Goal: Task Accomplishment & Management: Use online tool/utility

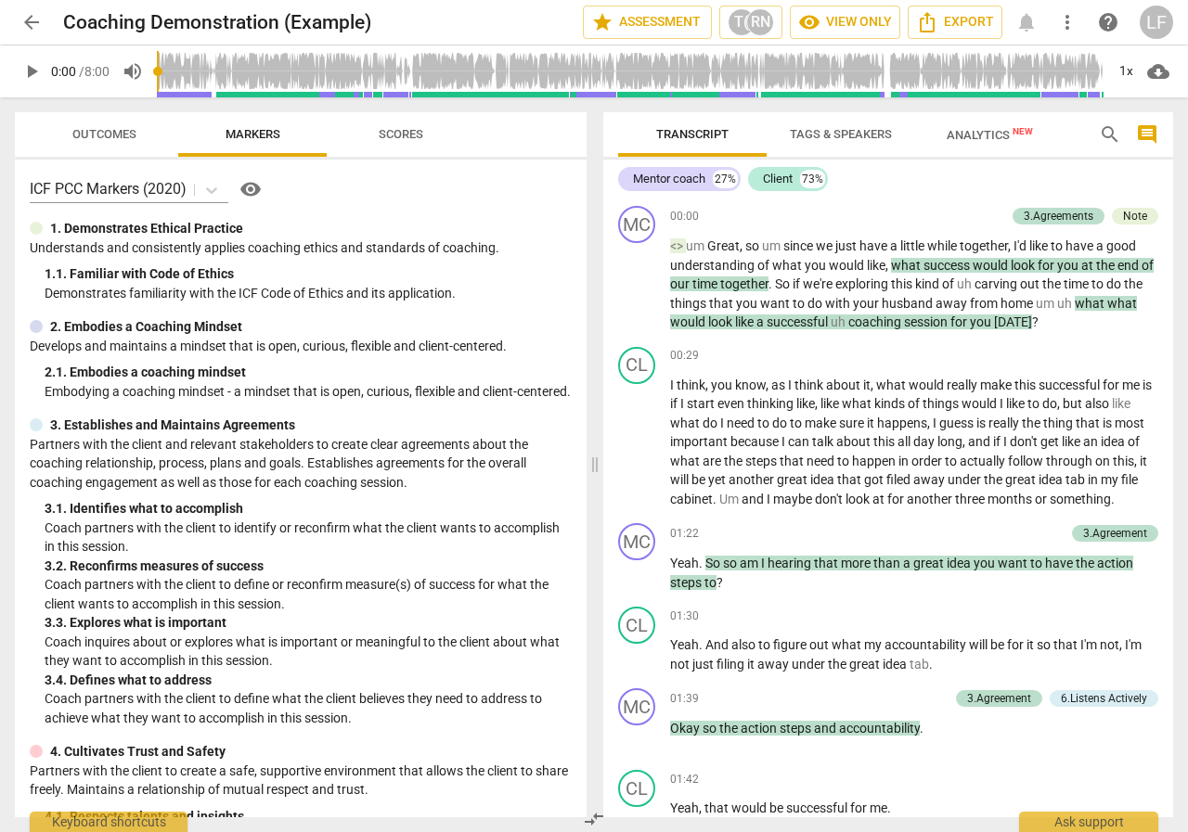
click at [406, 129] on span "Scores" at bounding box center [401, 134] width 45 height 14
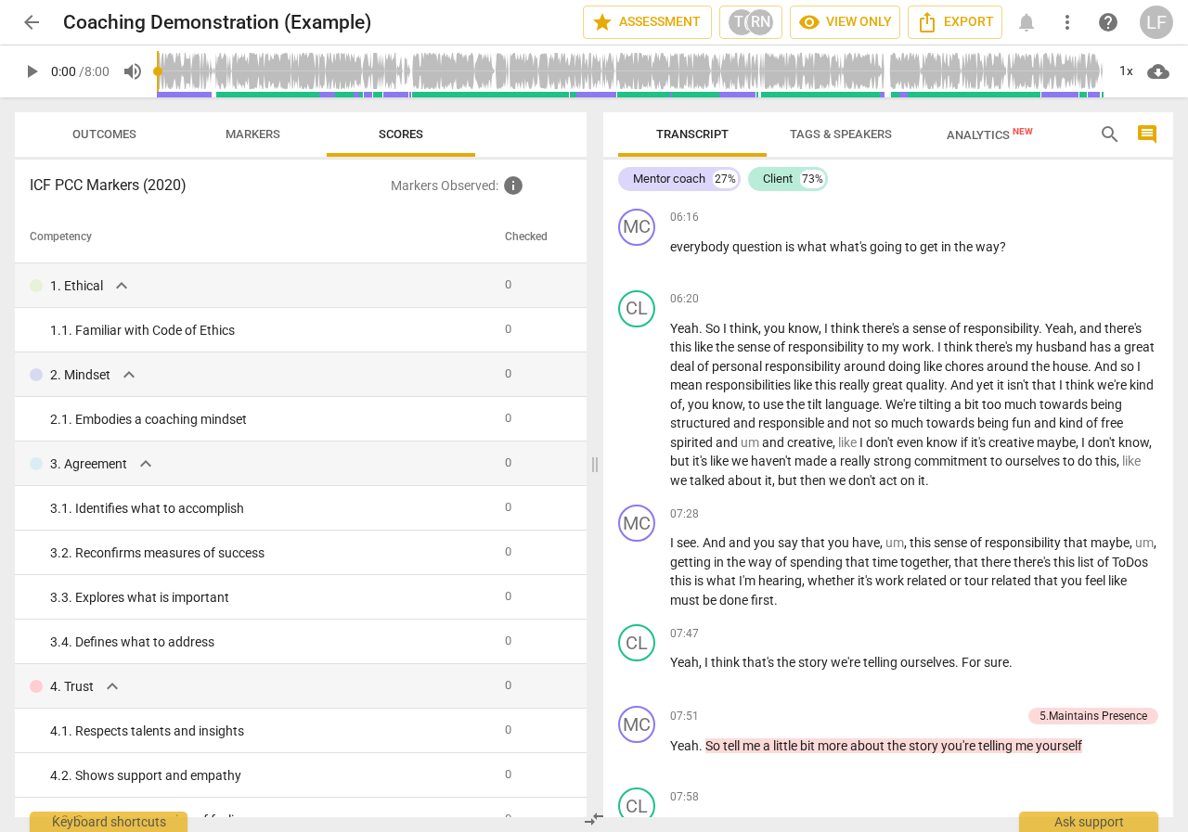
scroll to position [2607, 0]
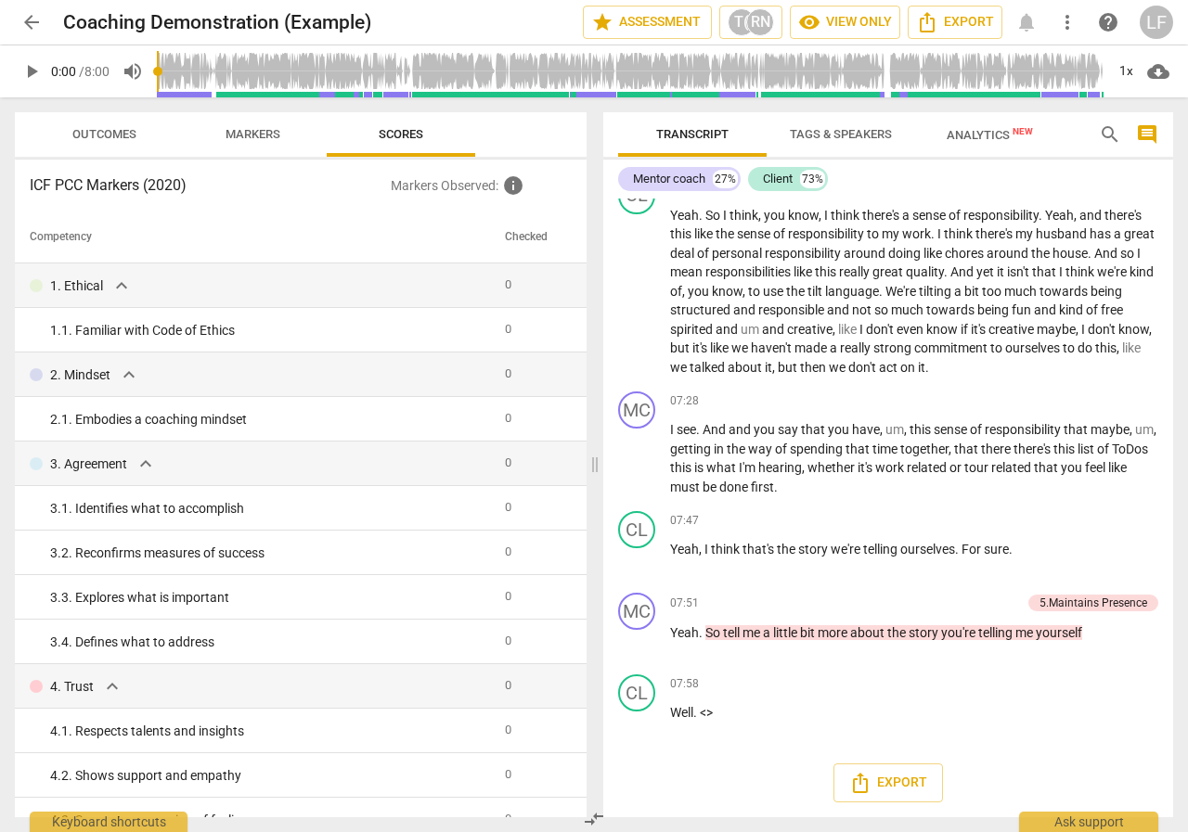
click at [39, 27] on span "arrow_back" at bounding box center [31, 22] width 22 height 22
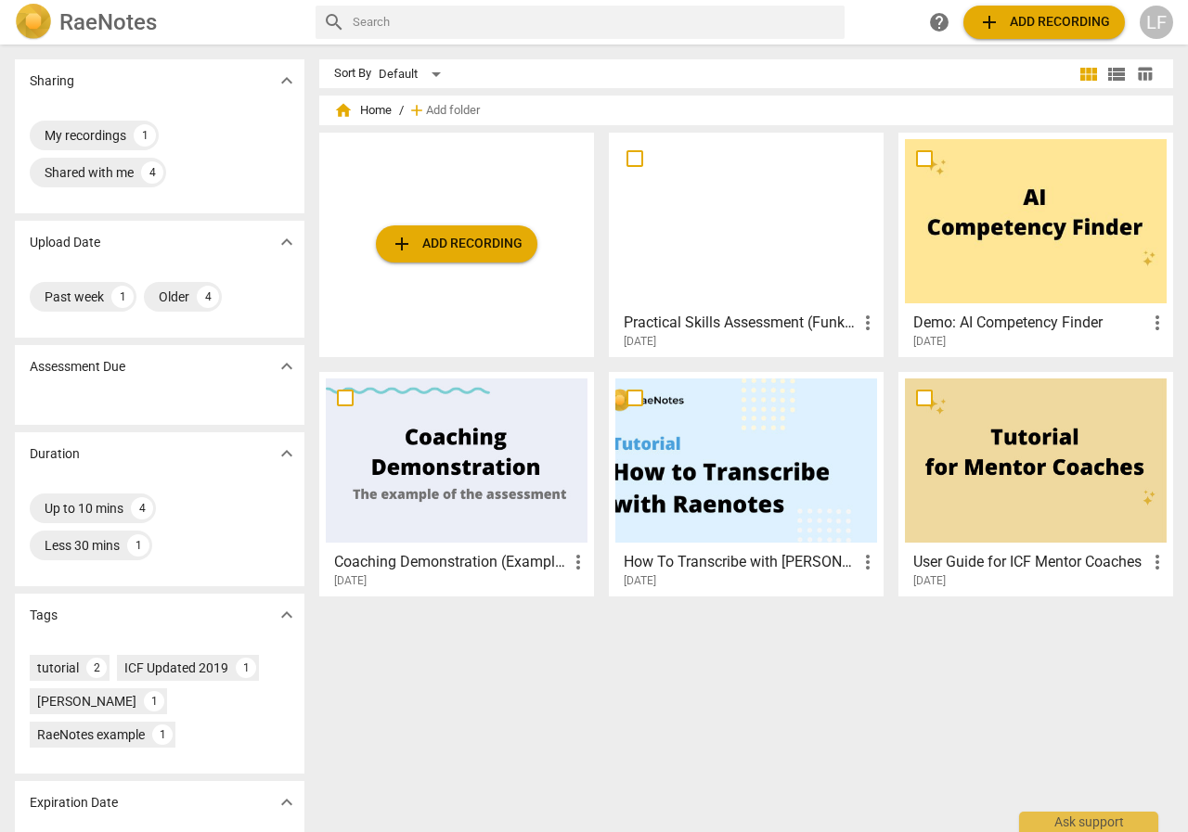
click at [738, 218] on div at bounding box center [746, 221] width 262 height 164
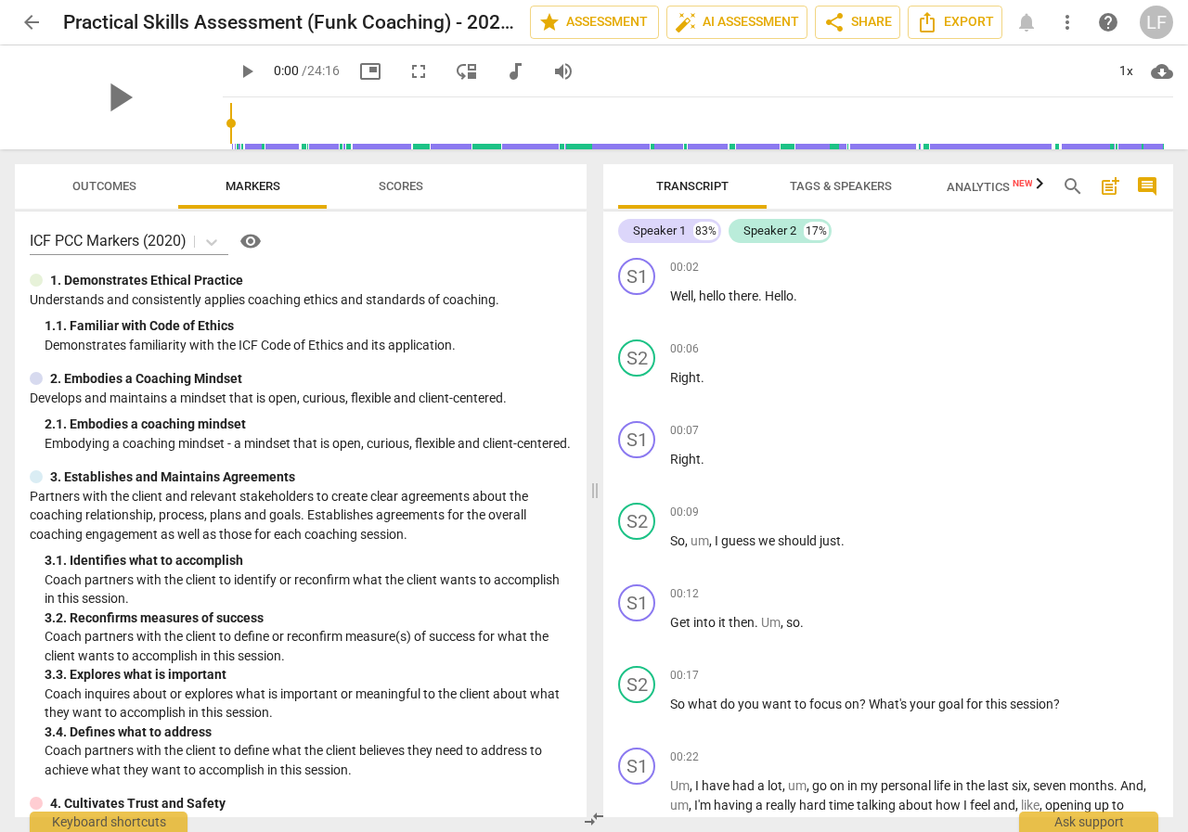
click at [122, 177] on span "Outcomes" at bounding box center [104, 186] width 109 height 25
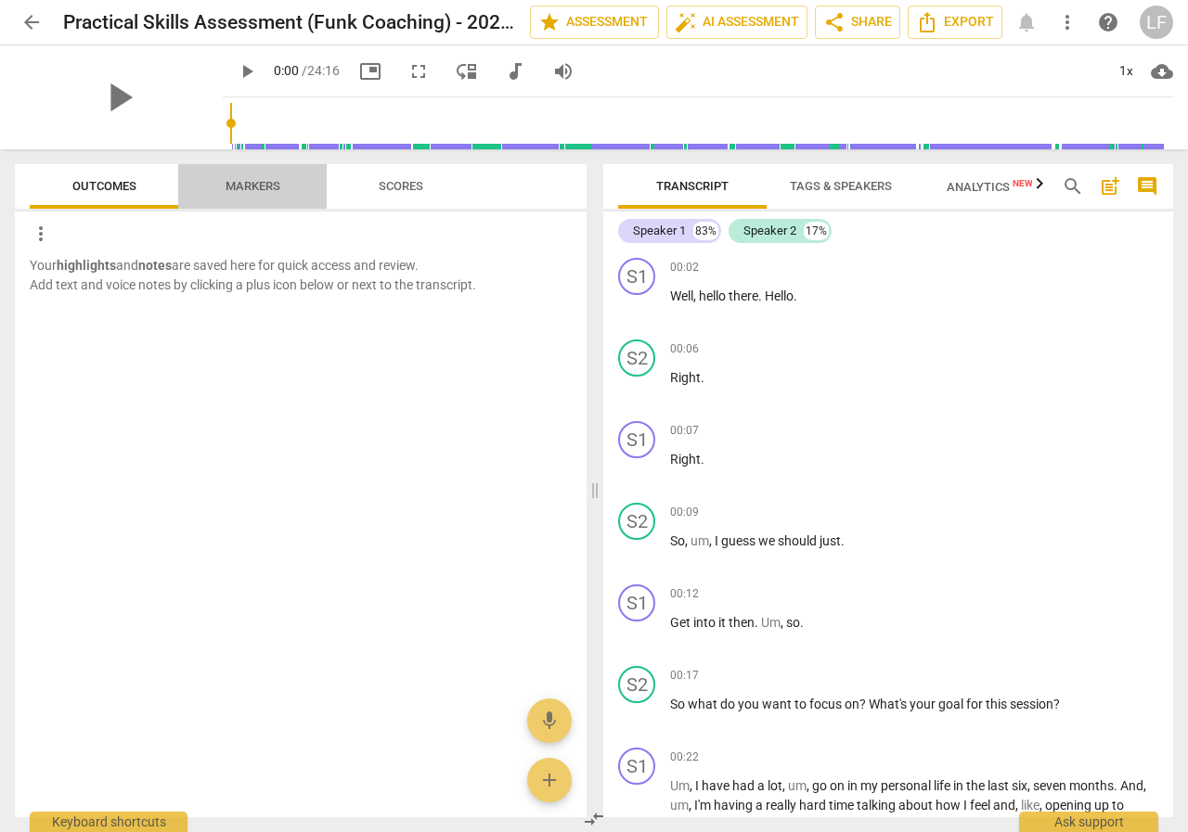
click at [253, 181] on span "Markers" at bounding box center [252, 186] width 55 height 14
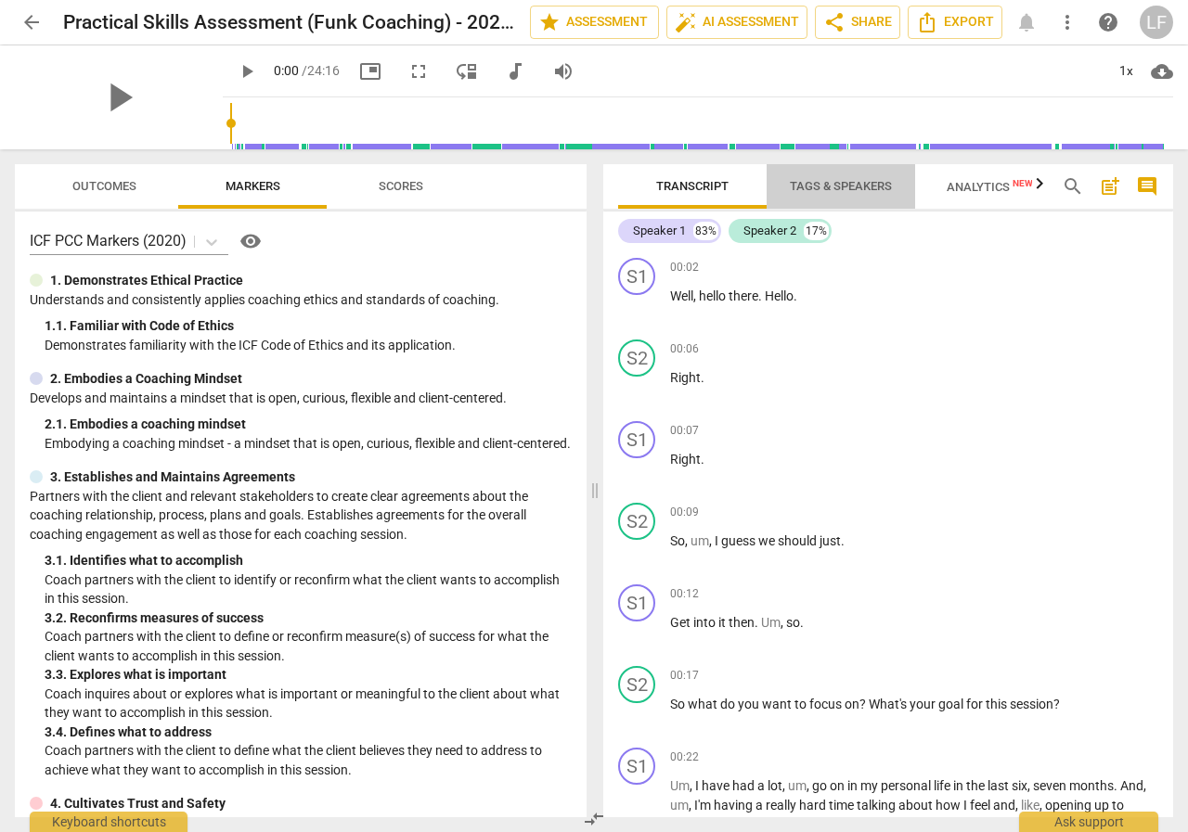
click at [812, 187] on span "Tags & Speakers" at bounding box center [841, 186] width 102 height 14
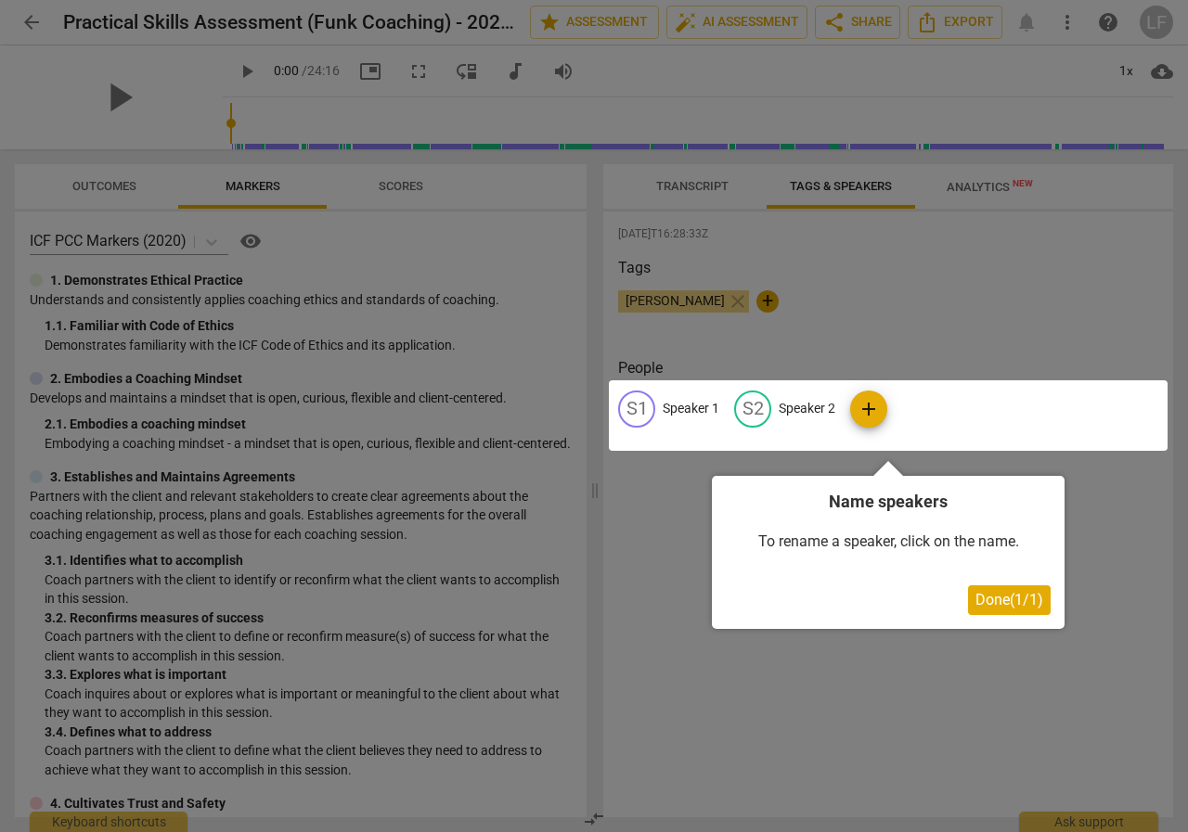
click at [690, 403] on div at bounding box center [888, 415] width 559 height 71
click at [640, 405] on div at bounding box center [888, 415] width 559 height 71
click at [813, 405] on div at bounding box center [888, 415] width 559 height 71
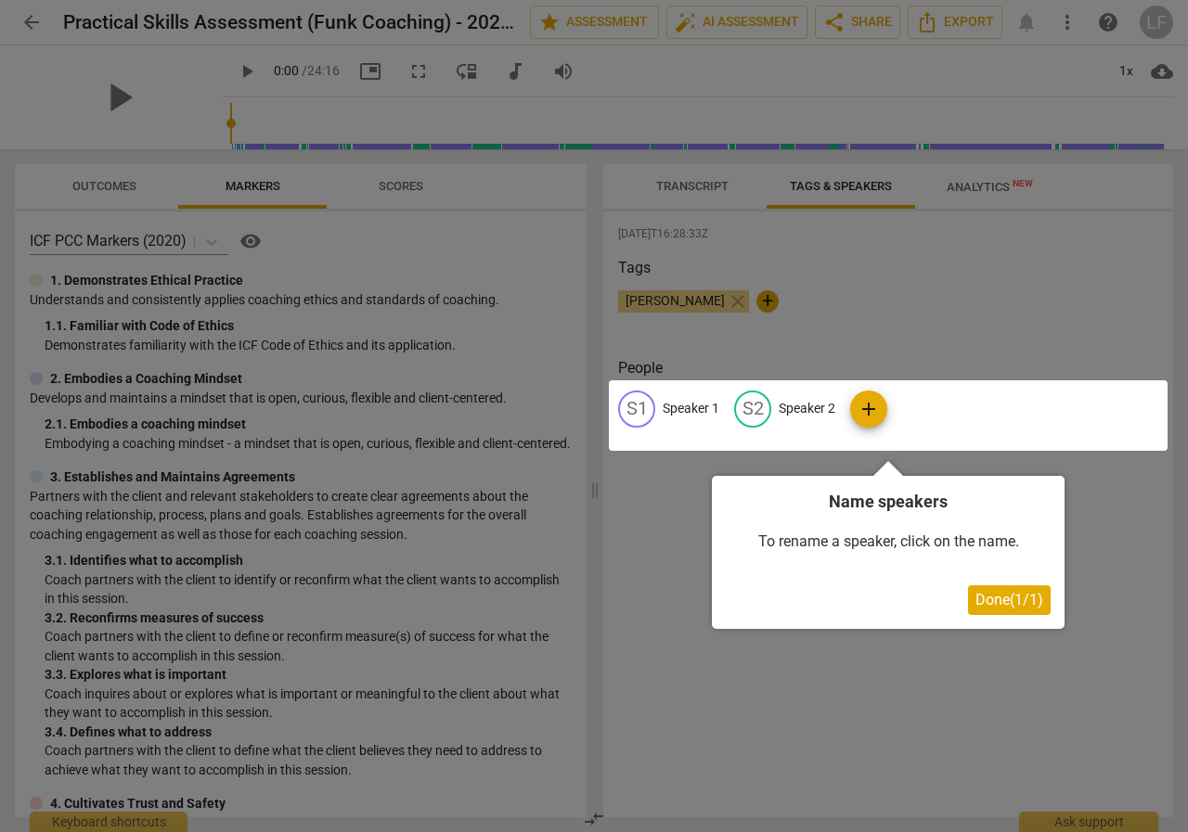
click at [840, 634] on div at bounding box center [594, 416] width 1188 height 832
click at [887, 295] on div at bounding box center [594, 416] width 1188 height 832
click at [1002, 597] on span "Done ( 1 / 1 )" at bounding box center [1009, 600] width 68 height 18
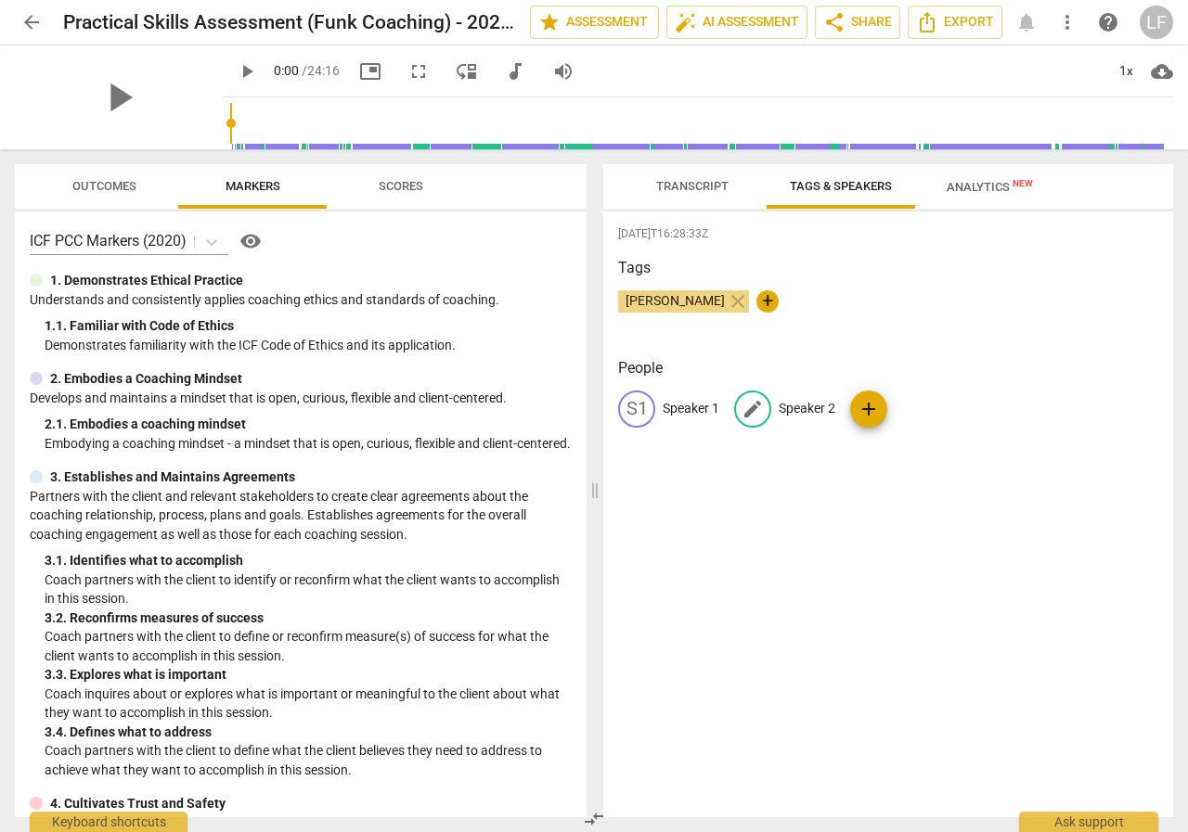
click at [756, 407] on span "edit" at bounding box center [752, 409] width 22 height 22
type input "[PERSON_NAME]"
click at [660, 409] on div "edit Speaker 1" at bounding box center [668, 409] width 101 height 37
type input "Abbigaile"
click at [1097, 369] on h3 "People" at bounding box center [888, 368] width 540 height 22
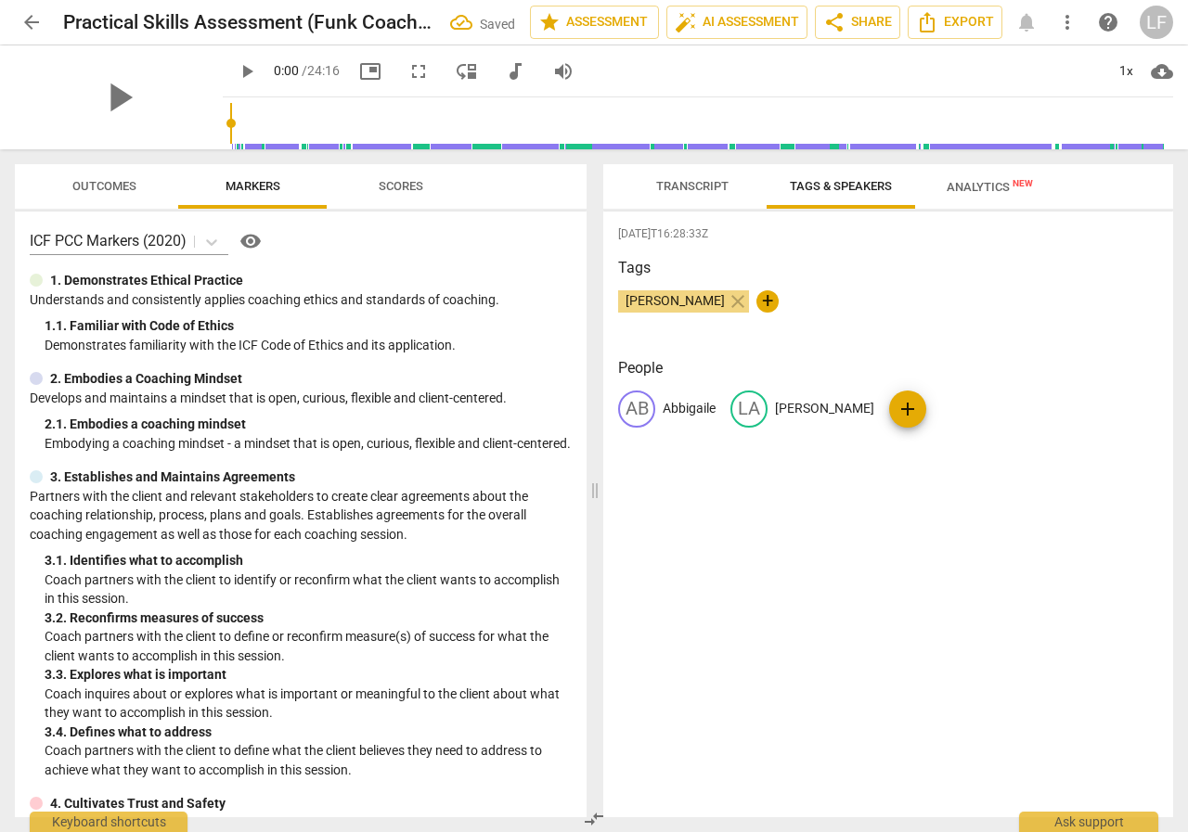
click at [676, 179] on span "Transcript" at bounding box center [692, 186] width 72 height 14
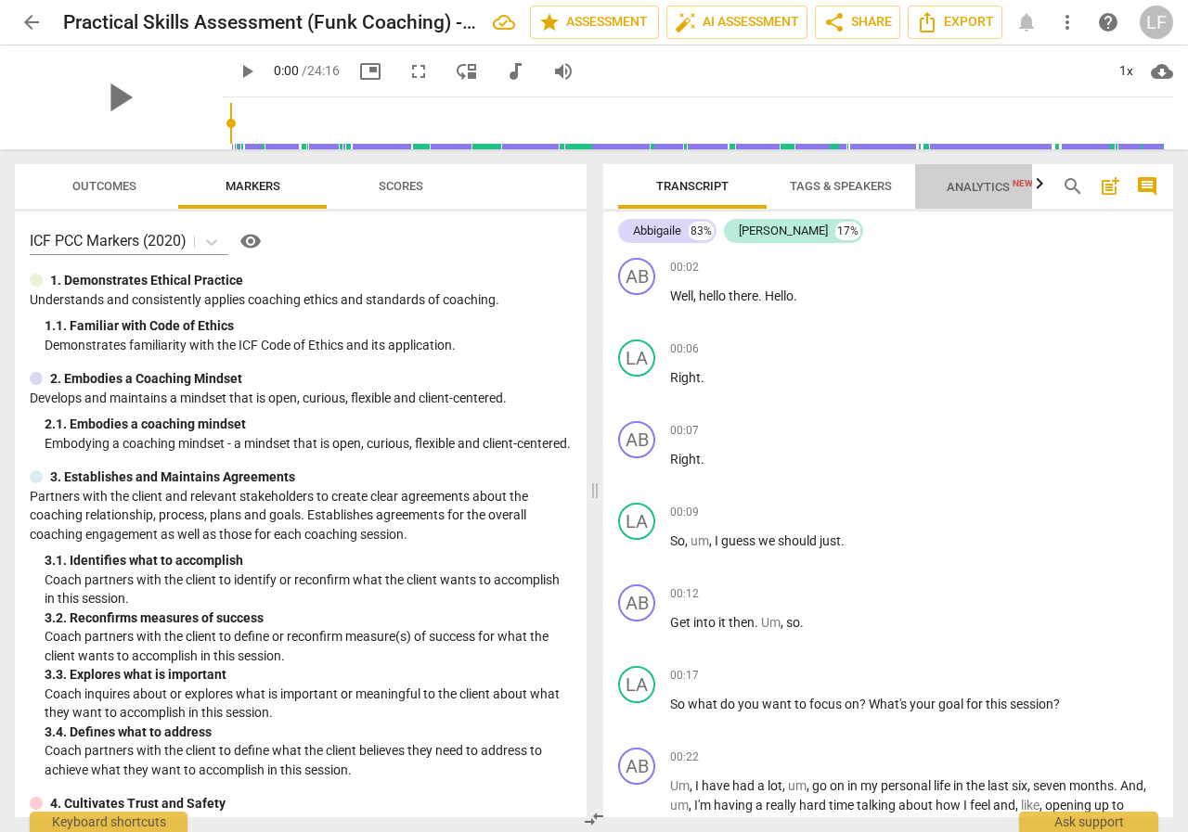
click at [987, 184] on span "Analytics New" at bounding box center [989, 187] width 86 height 14
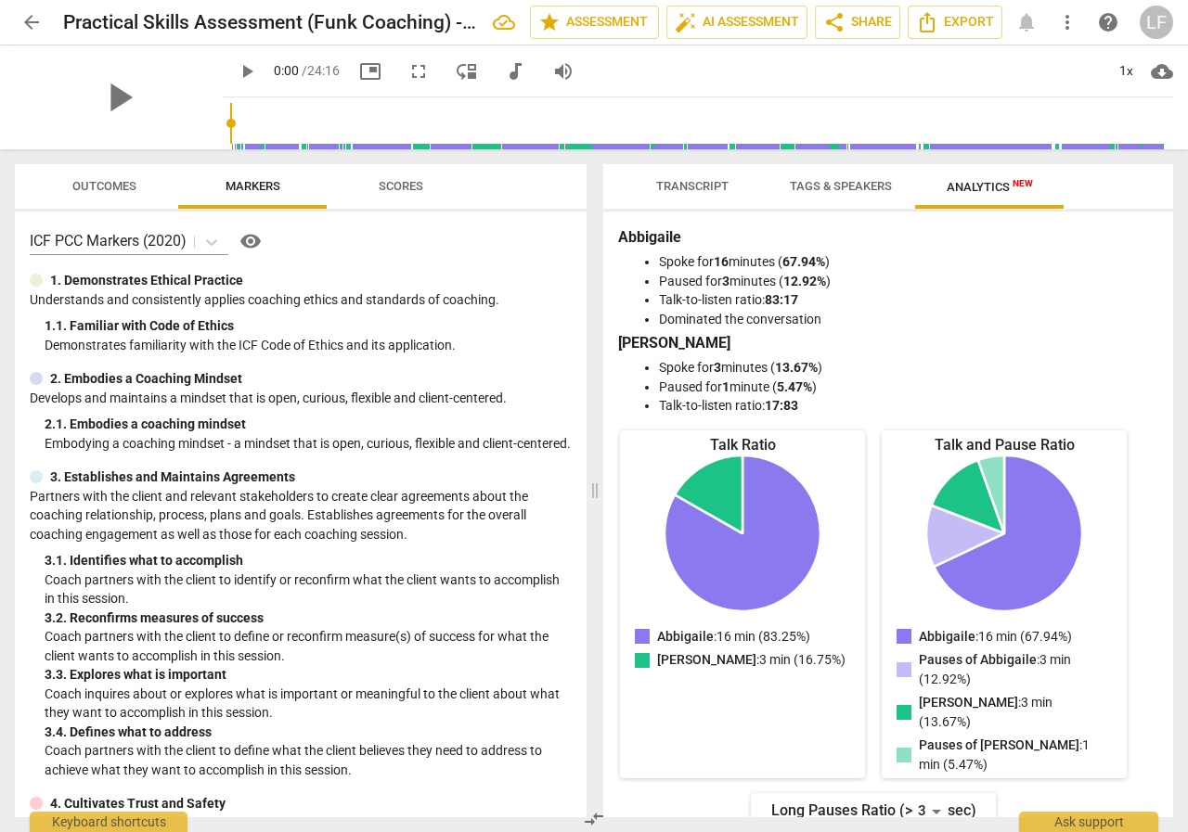
click at [725, 185] on span "Transcript" at bounding box center [692, 186] width 72 height 14
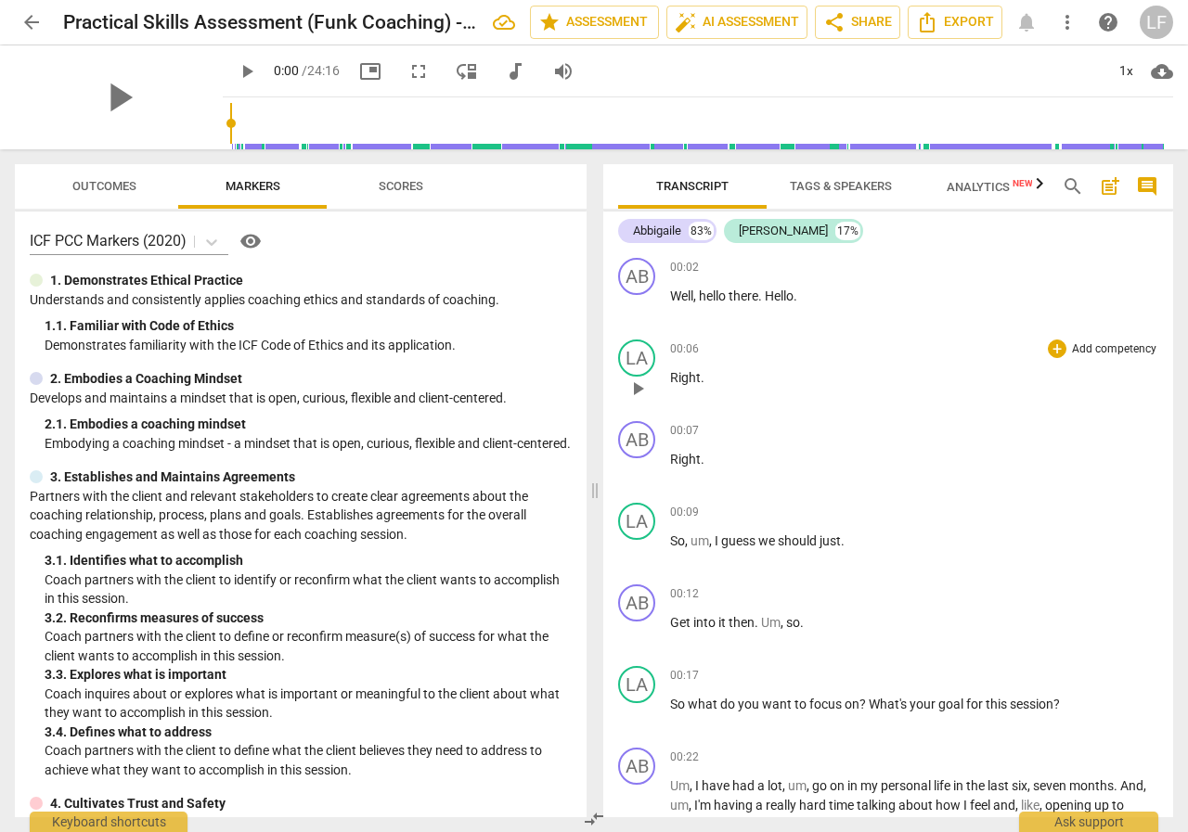
click at [1126, 350] on p "Add competency" at bounding box center [1114, 349] width 88 height 17
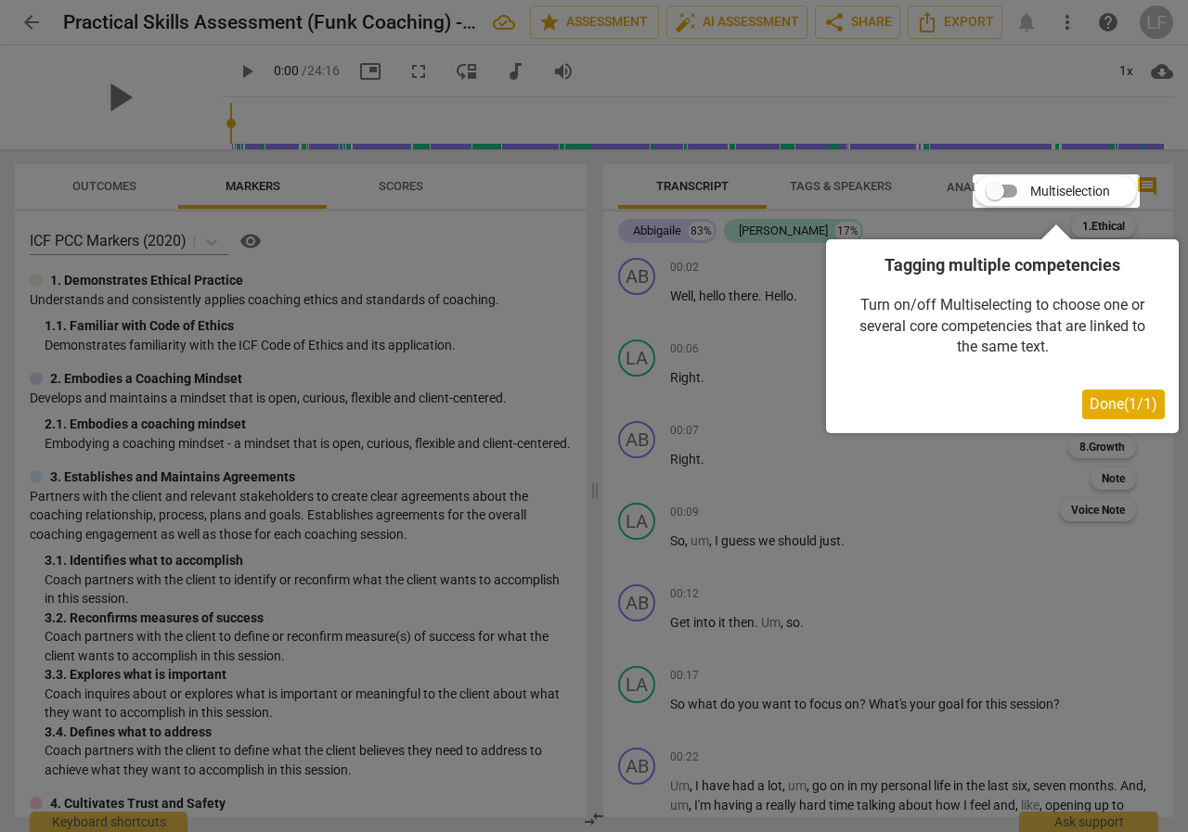
click at [1135, 401] on span "Done ( 1 / 1 )" at bounding box center [1123, 404] width 68 height 18
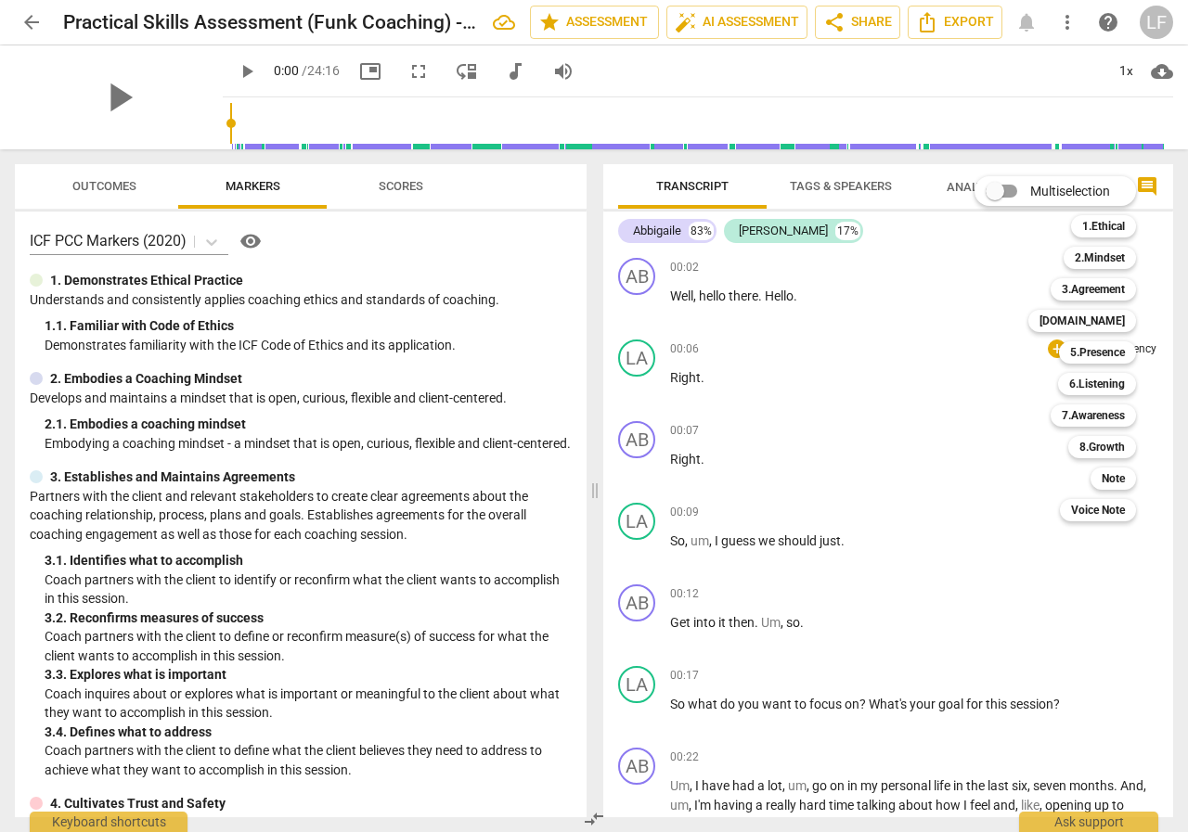
click at [1006, 186] on input "Multiselection" at bounding box center [994, 191] width 45 height 45
checkbox input "true"
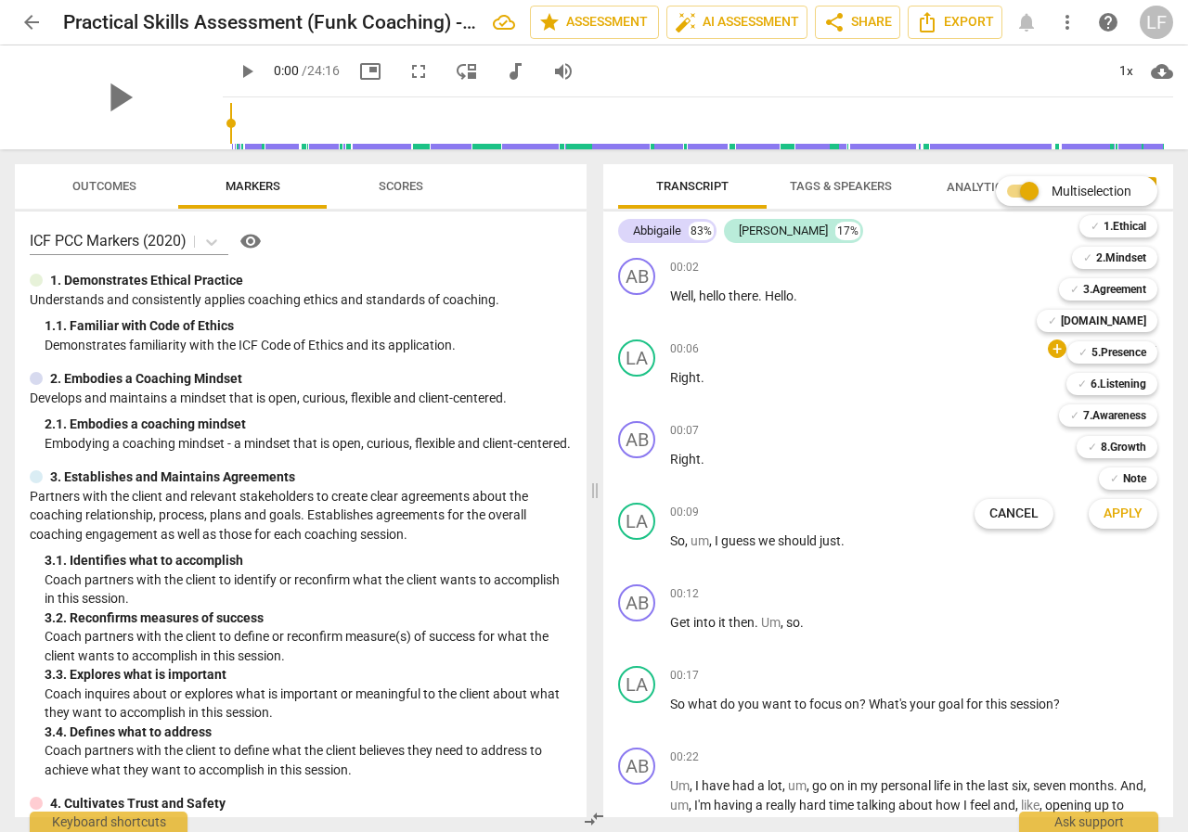
click at [703, 445] on div at bounding box center [594, 416] width 1188 height 832
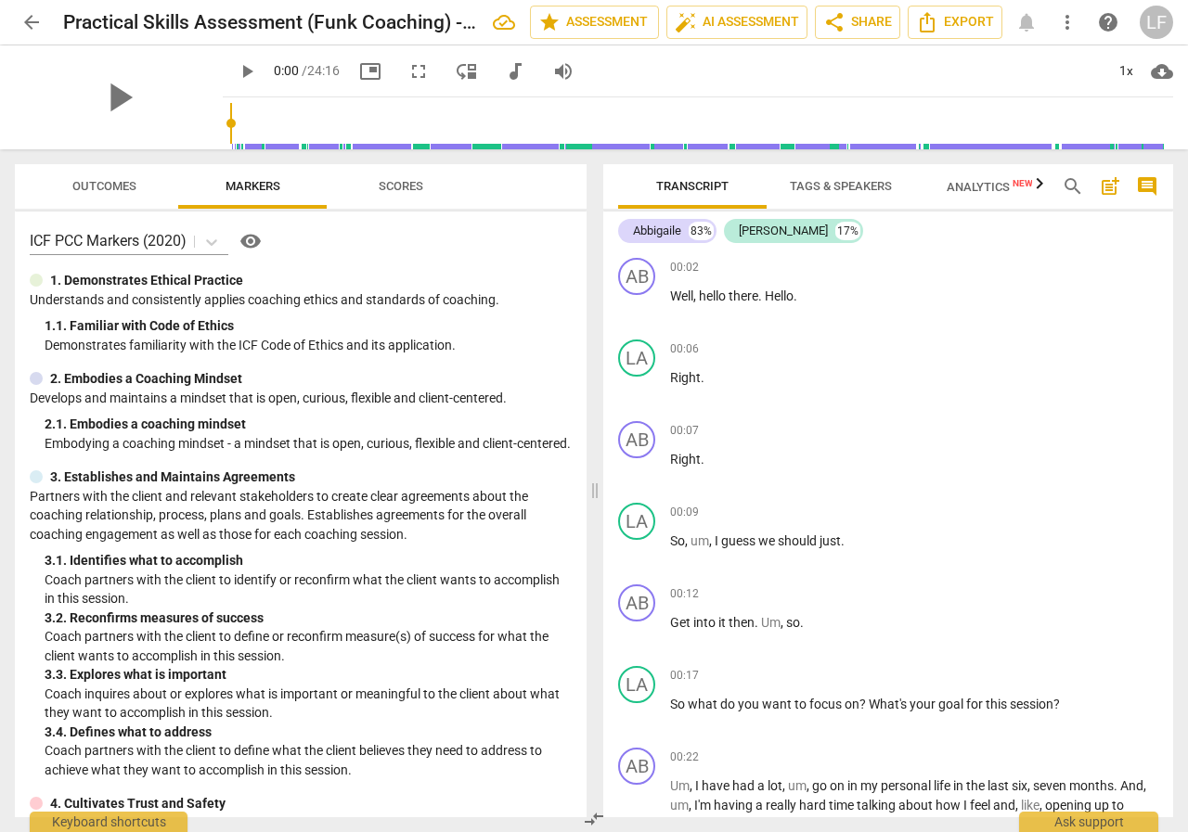
click at [1110, 191] on span "post_add" at bounding box center [1110, 186] width 22 height 22
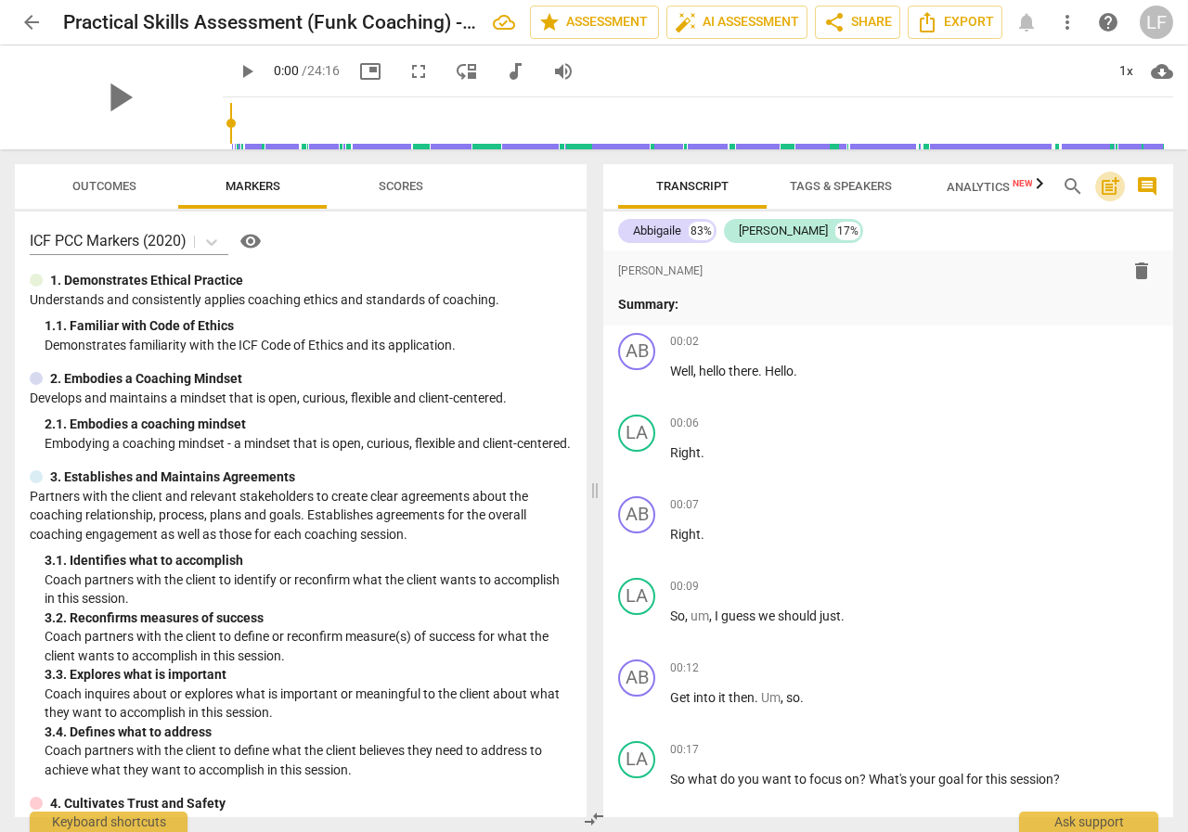
click at [1110, 191] on span "post_add" at bounding box center [1110, 186] width 22 height 22
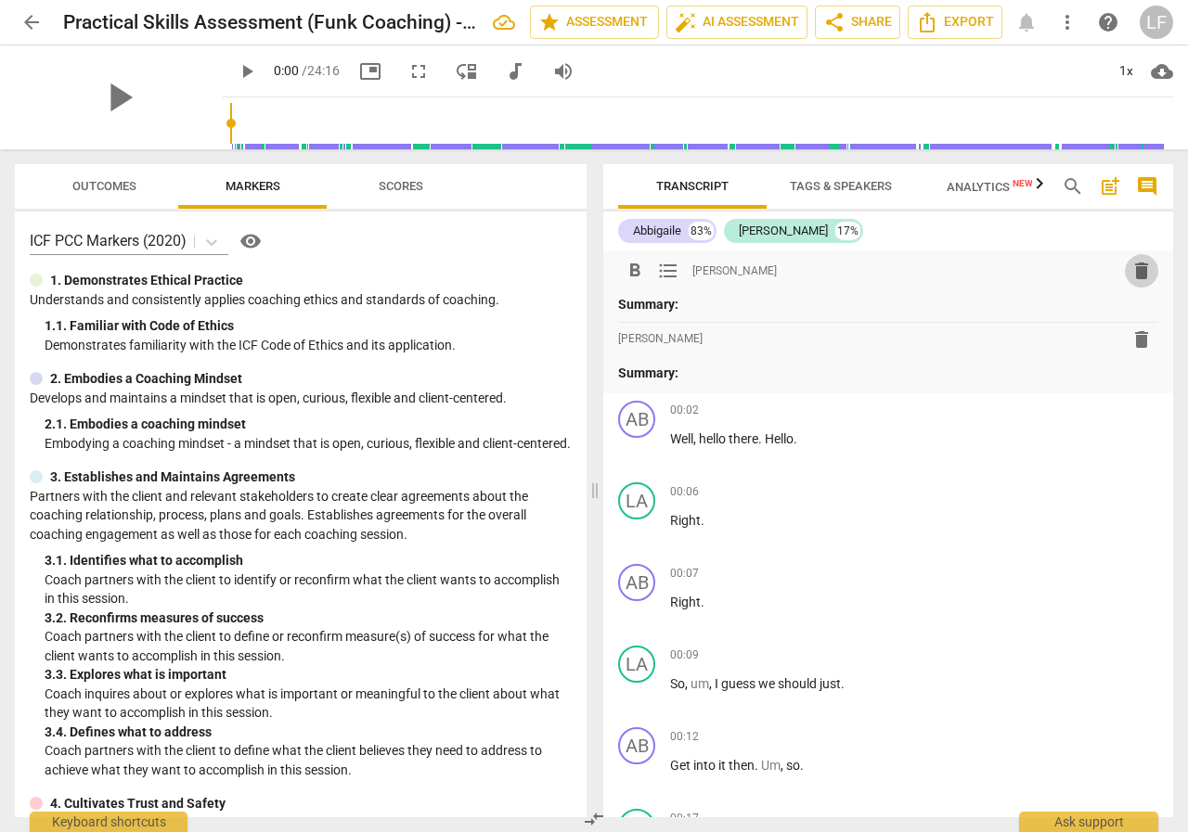
click at [1130, 266] on span "delete" at bounding box center [1141, 271] width 22 height 22
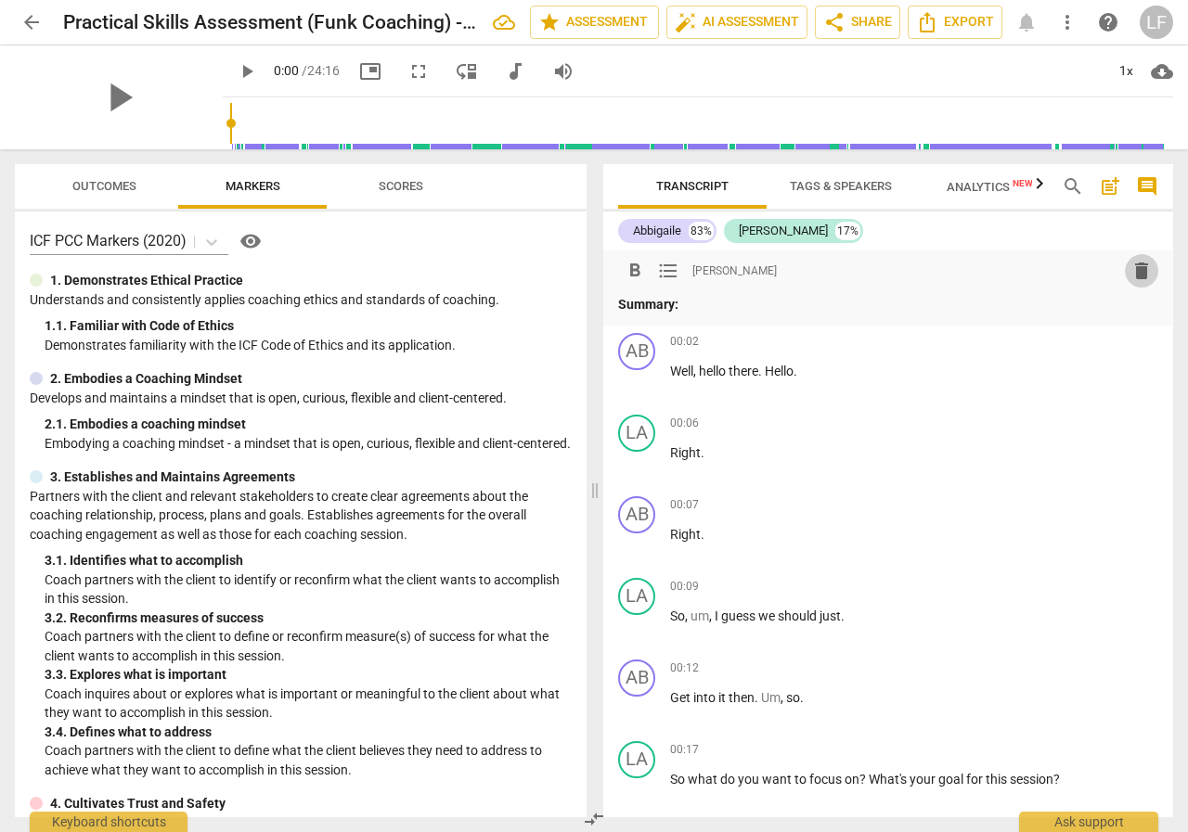
click at [1133, 268] on span "delete" at bounding box center [1141, 271] width 22 height 22
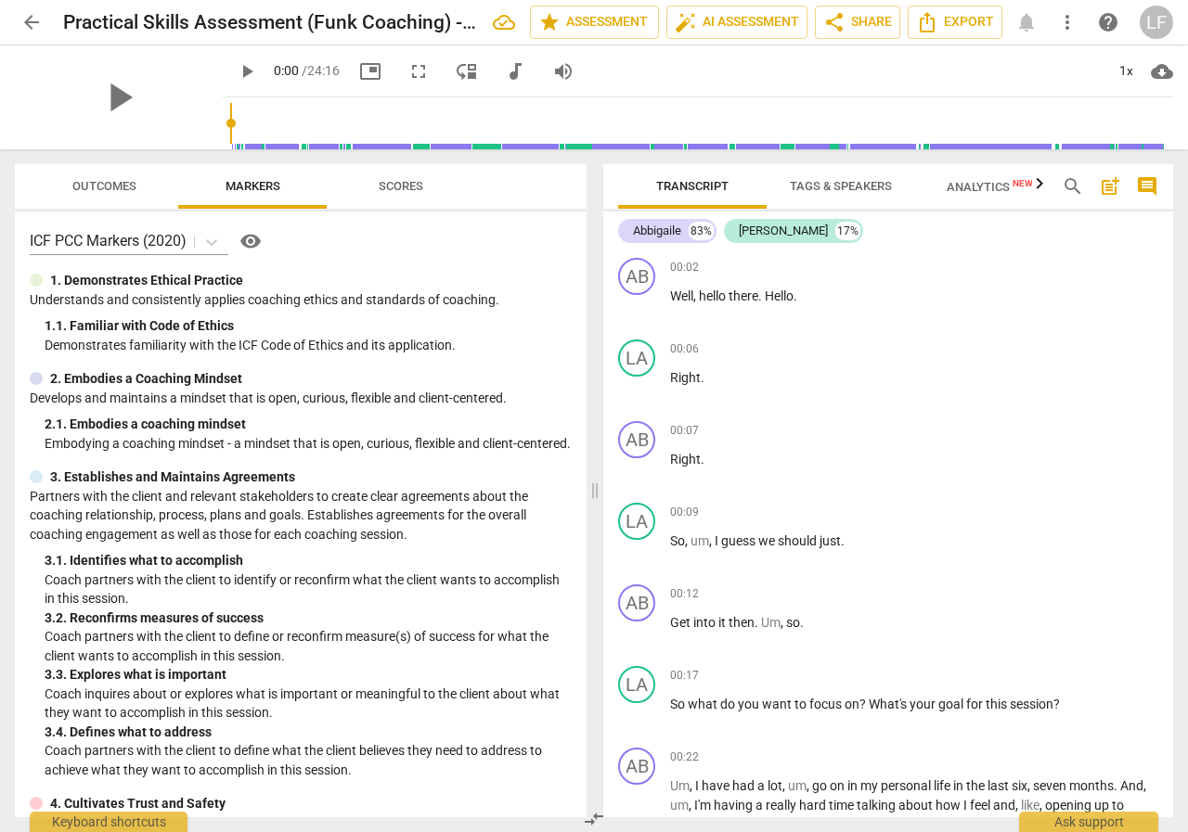
click at [1149, 177] on span "comment" at bounding box center [1147, 186] width 22 height 22
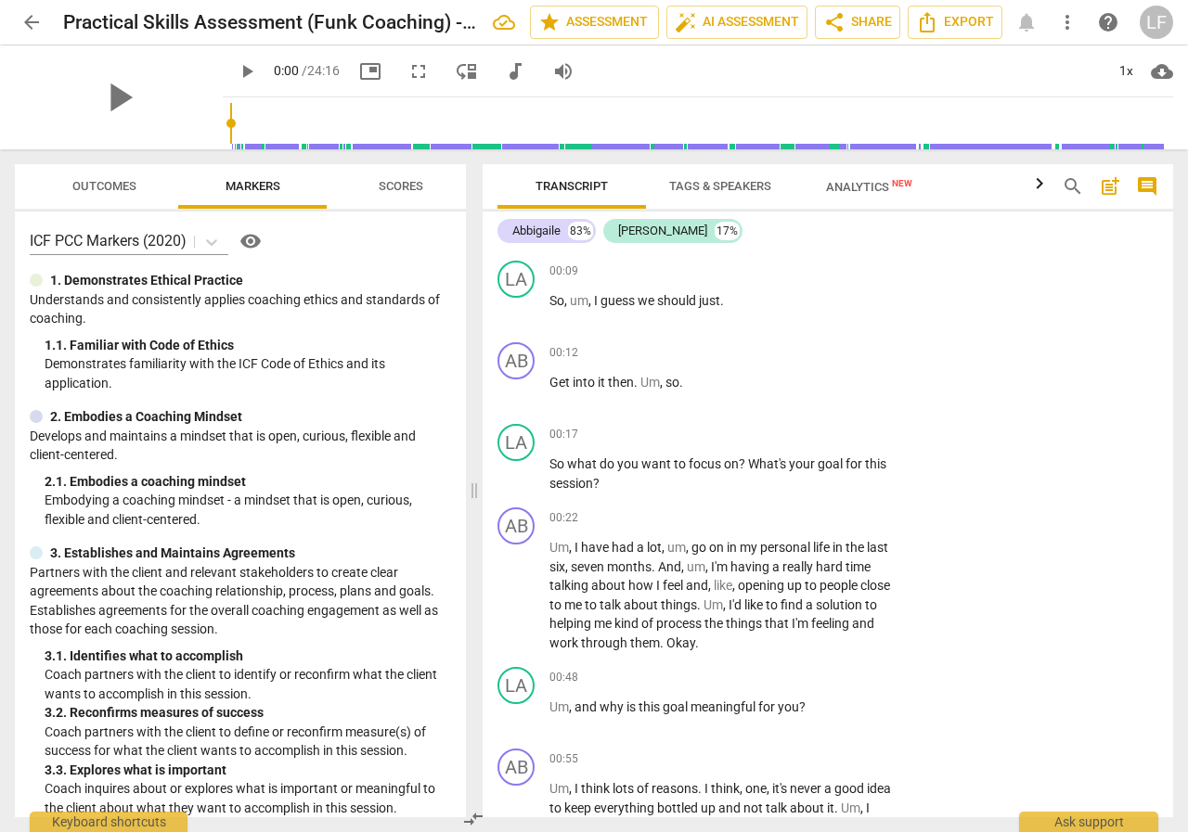
scroll to position [248, 0]
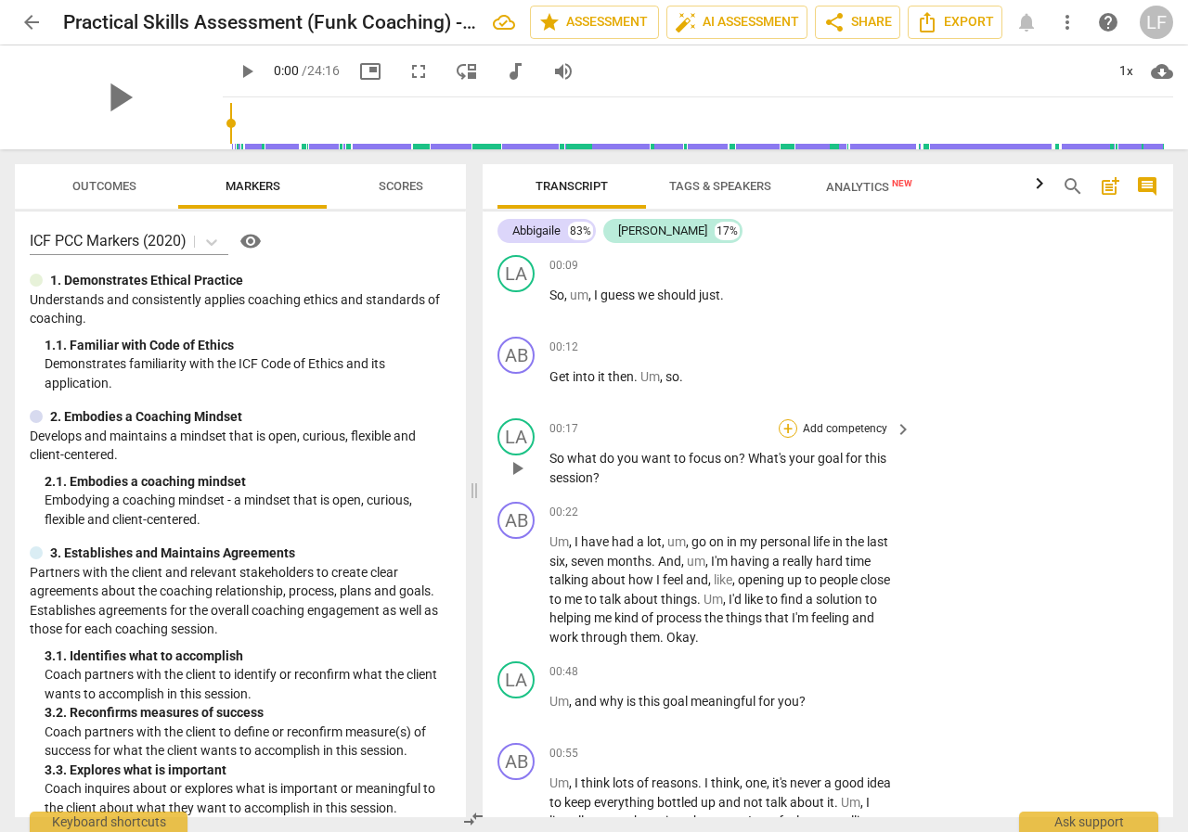
click at [789, 428] on div "+" at bounding box center [788, 428] width 19 height 19
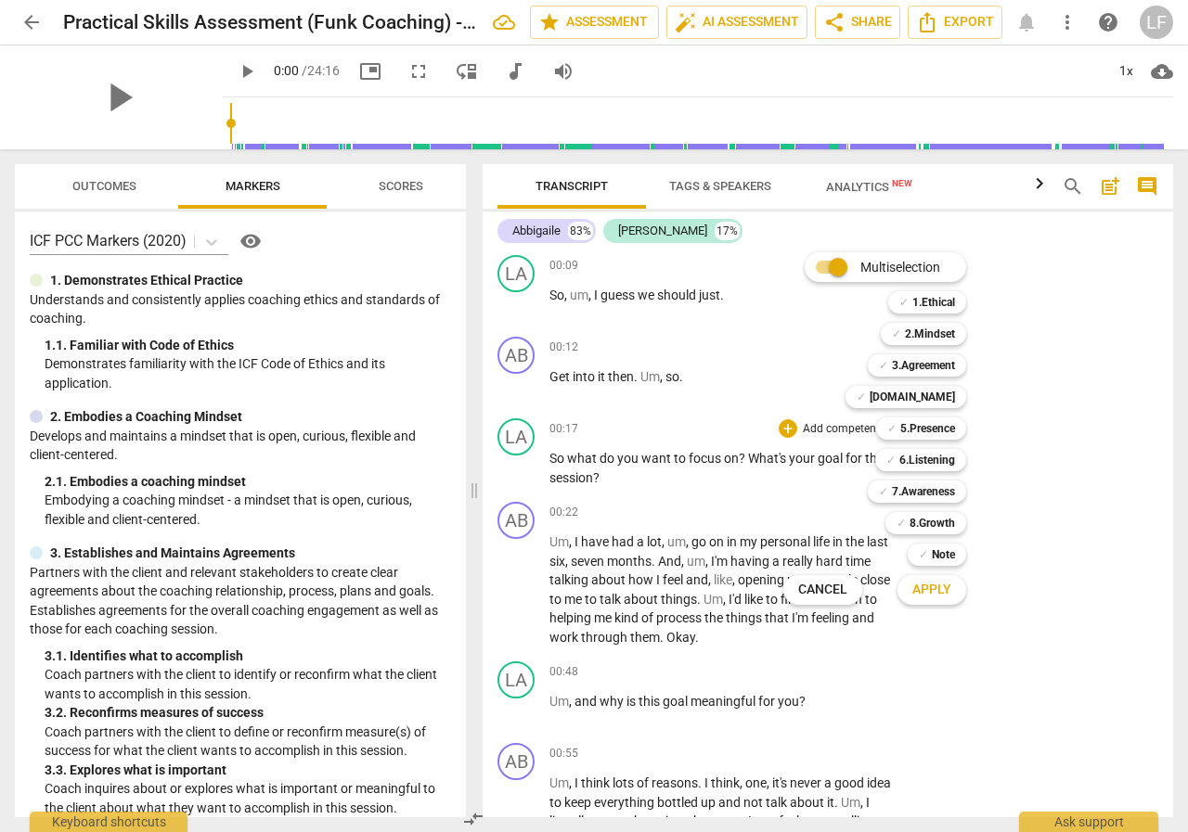
click at [1023, 399] on div at bounding box center [594, 416] width 1188 height 832
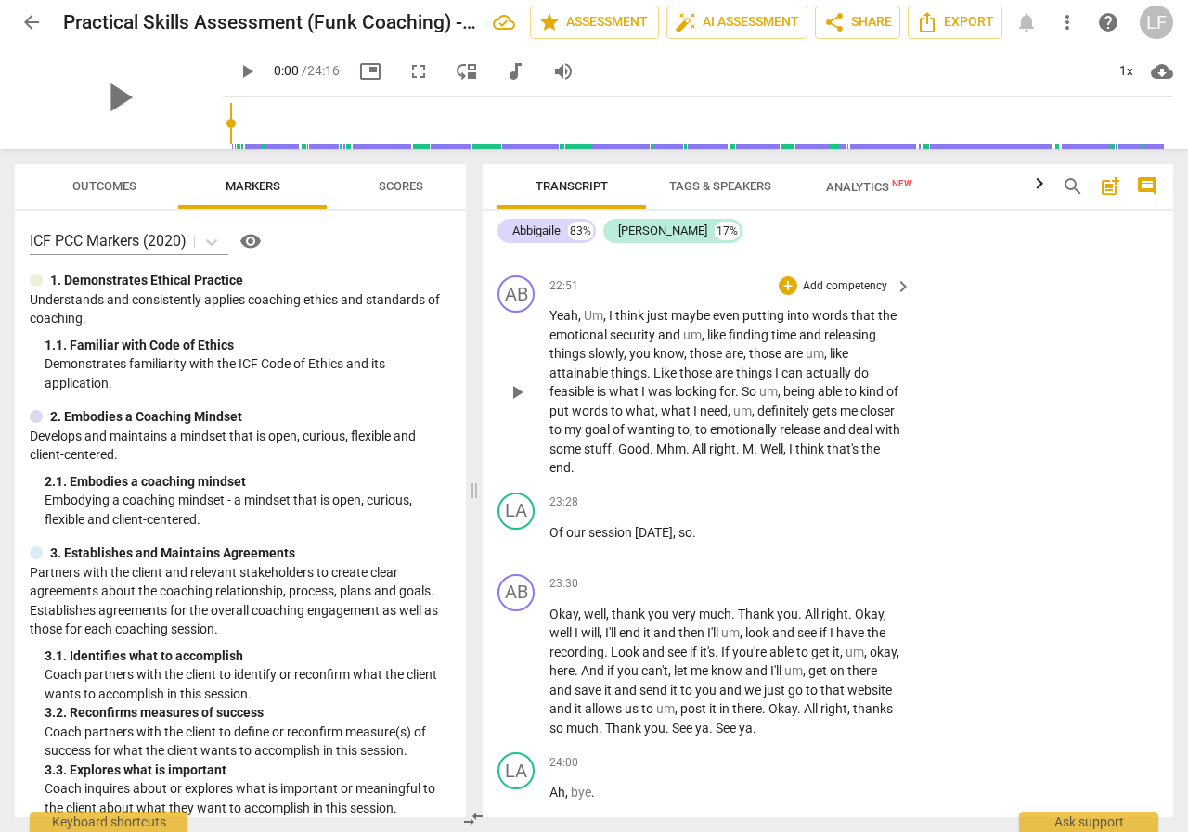
scroll to position [8912, 0]
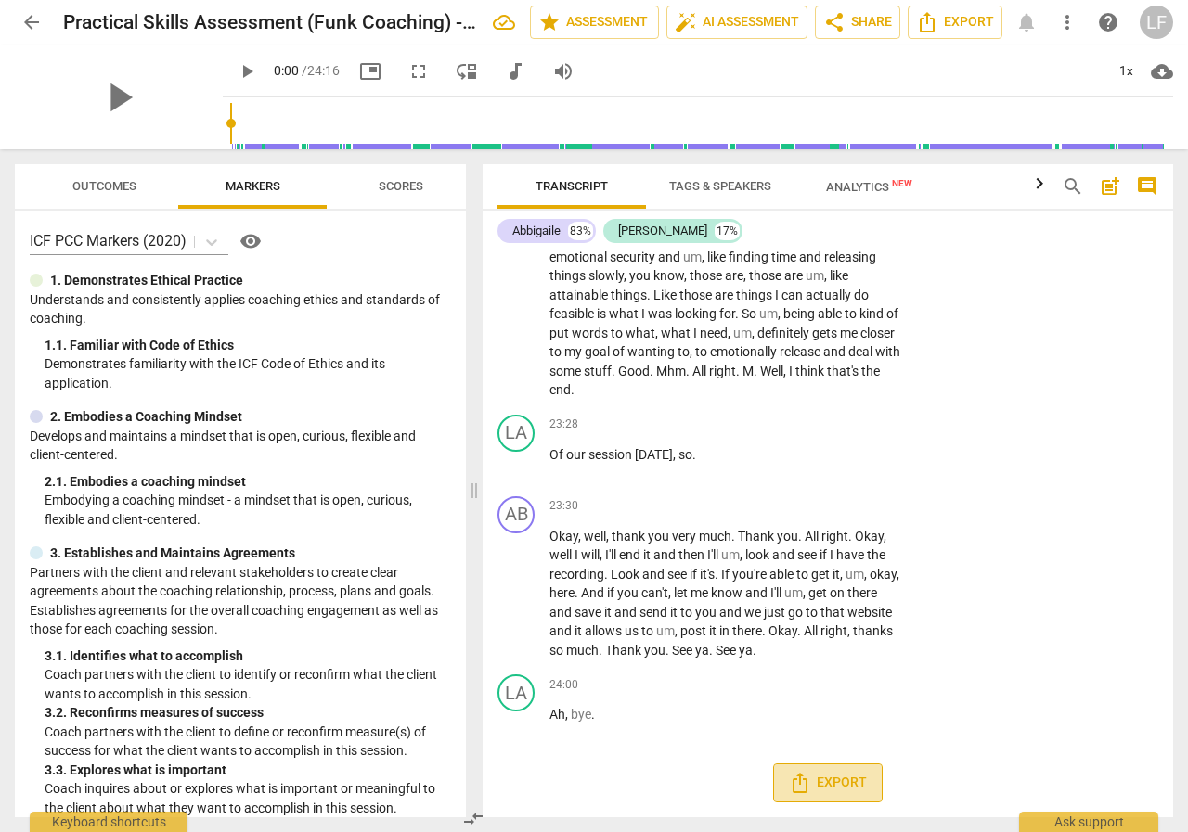
click at [842, 775] on span "Export" at bounding box center [828, 783] width 78 height 22
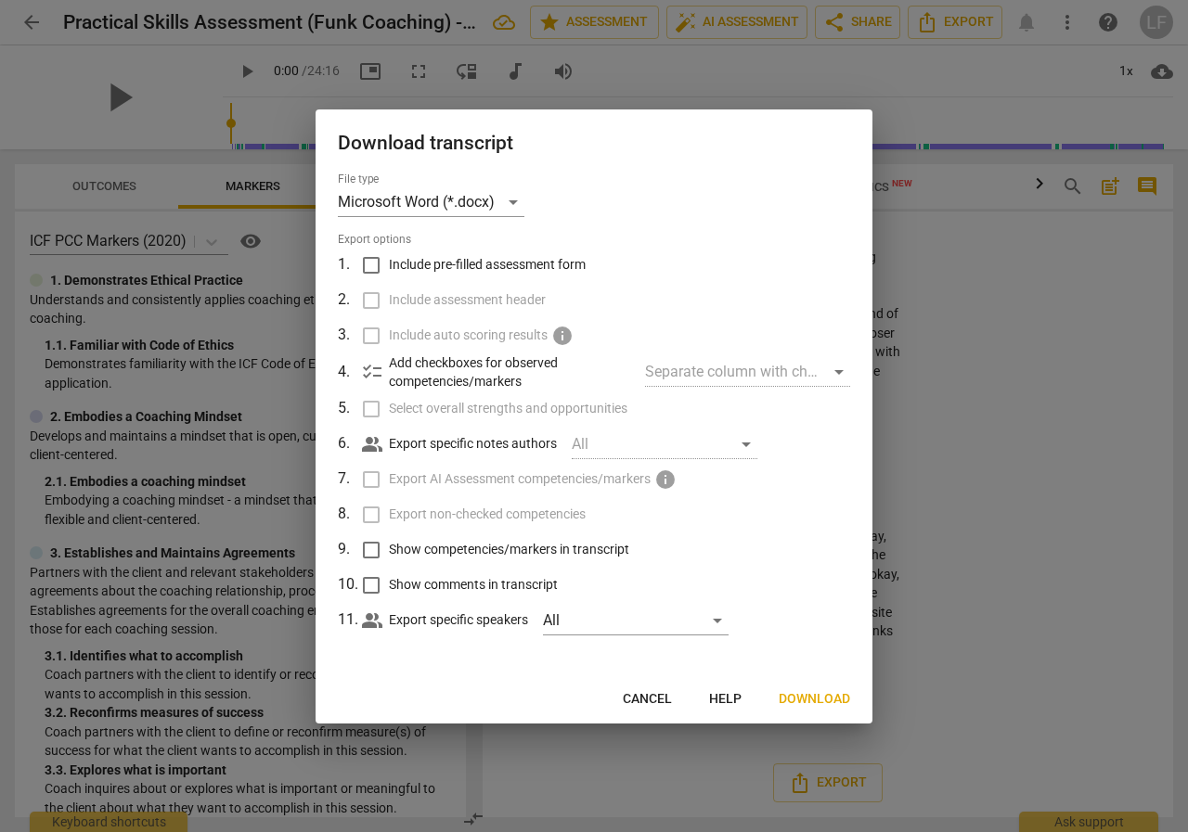
click at [810, 694] on span "Download" at bounding box center [814, 699] width 71 height 19
